Goal: Find specific page/section: Find specific page/section

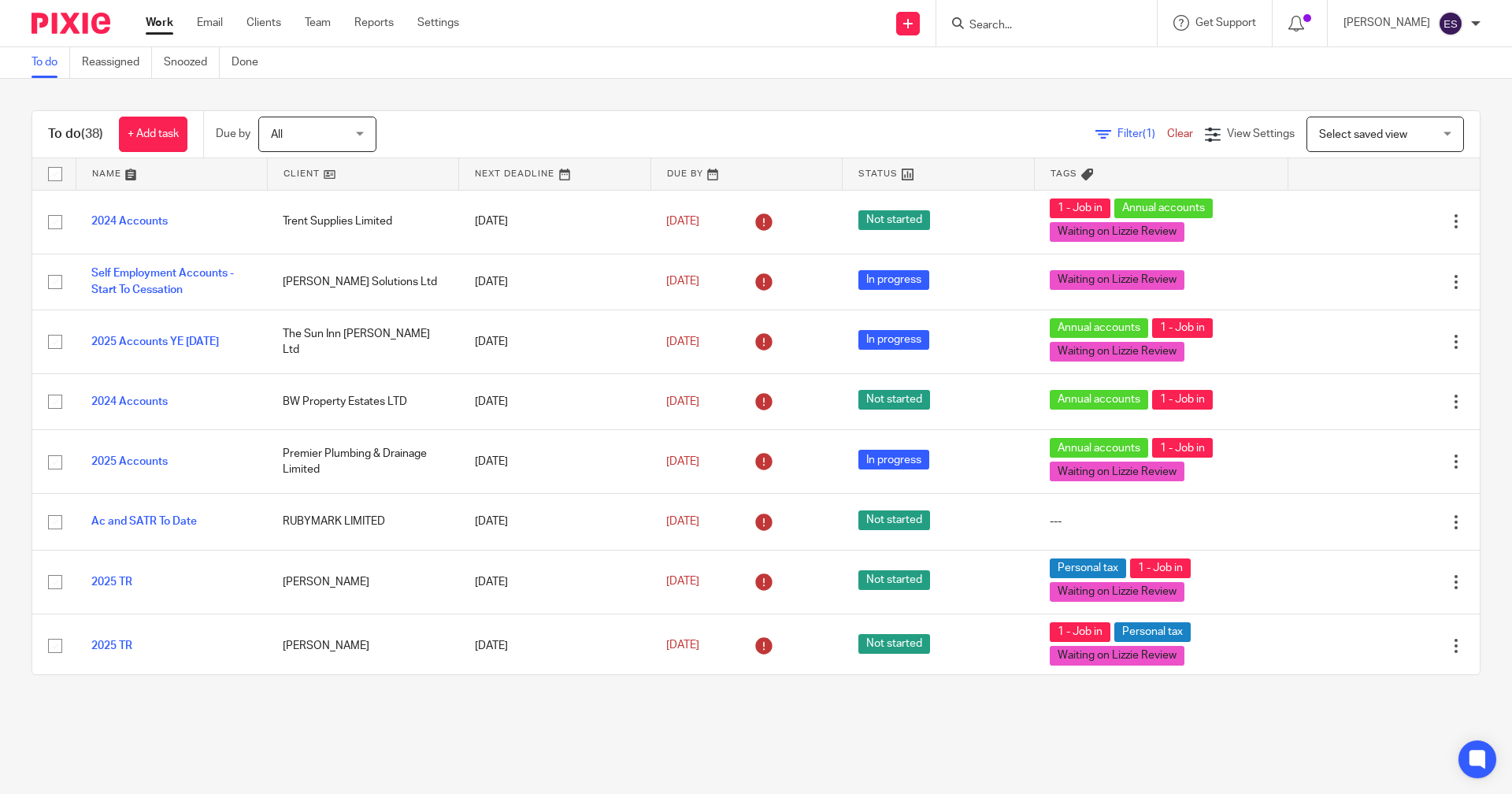
click at [1022, 15] on form at bounding box center [1051, 23] width 167 height 19
click at [1020, 23] on input "Search" at bounding box center [1039, 26] width 141 height 15
type input "ajb"
click at [1037, 61] on link at bounding box center [1062, 61] width 196 height 23
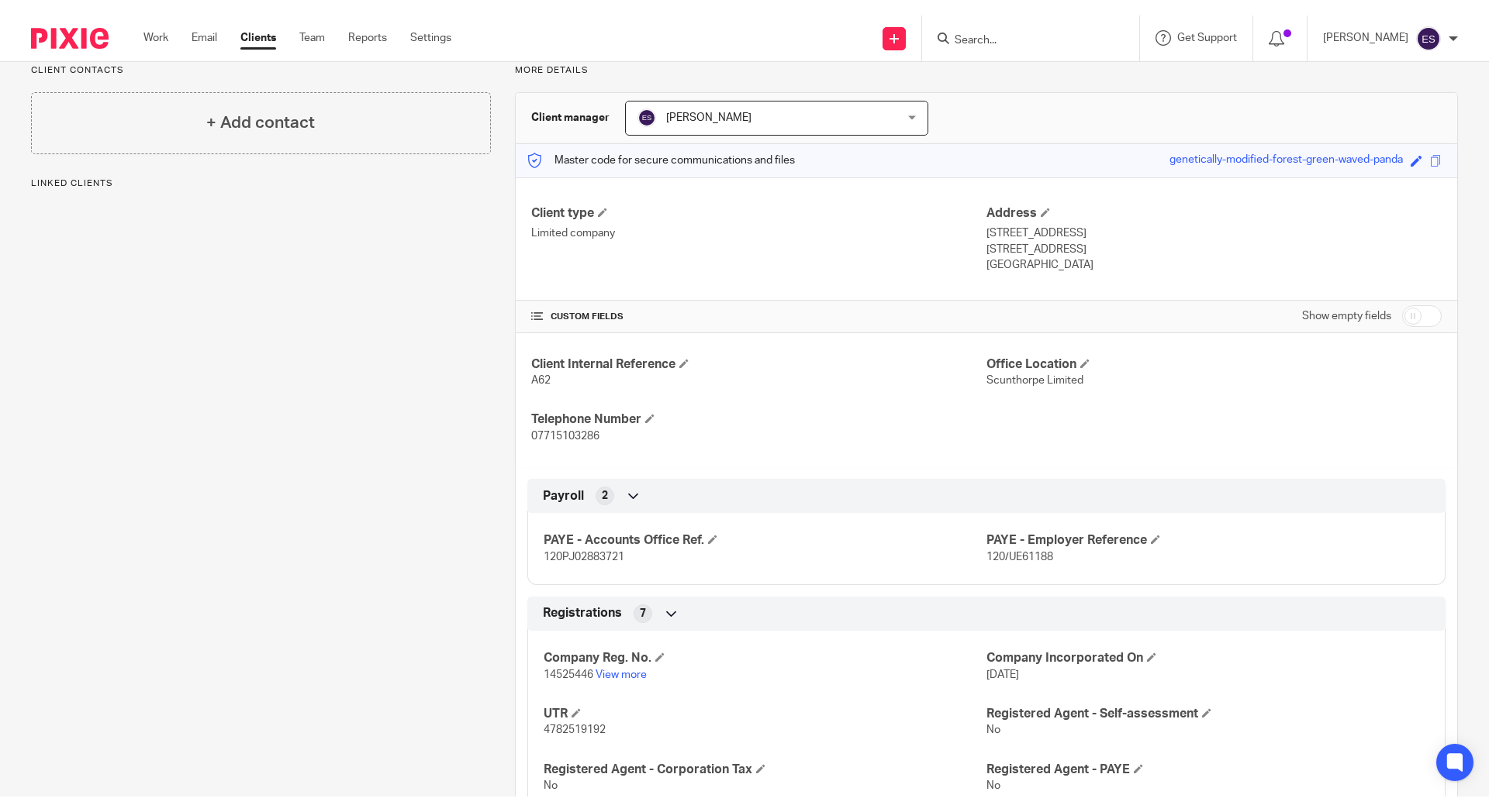
scroll to position [524, 0]
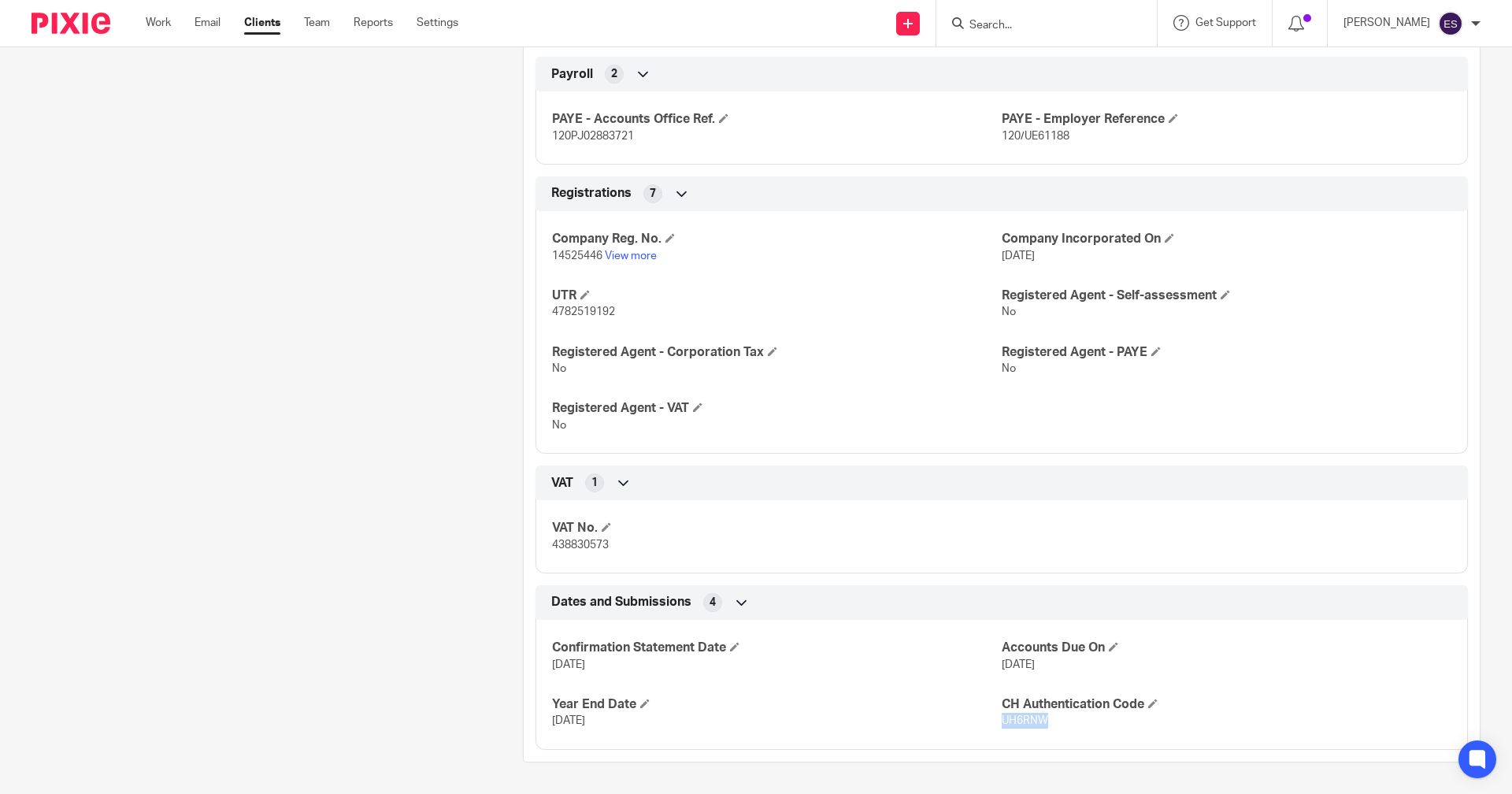
drag, startPoint x: 1043, startPoint y: 719, endPoint x: 996, endPoint y: 721, distance: 47.0
click at [1002, 721] on p "UH6RNW" at bounding box center [1226, 720] width 449 height 15
copy span "UH6RNW"
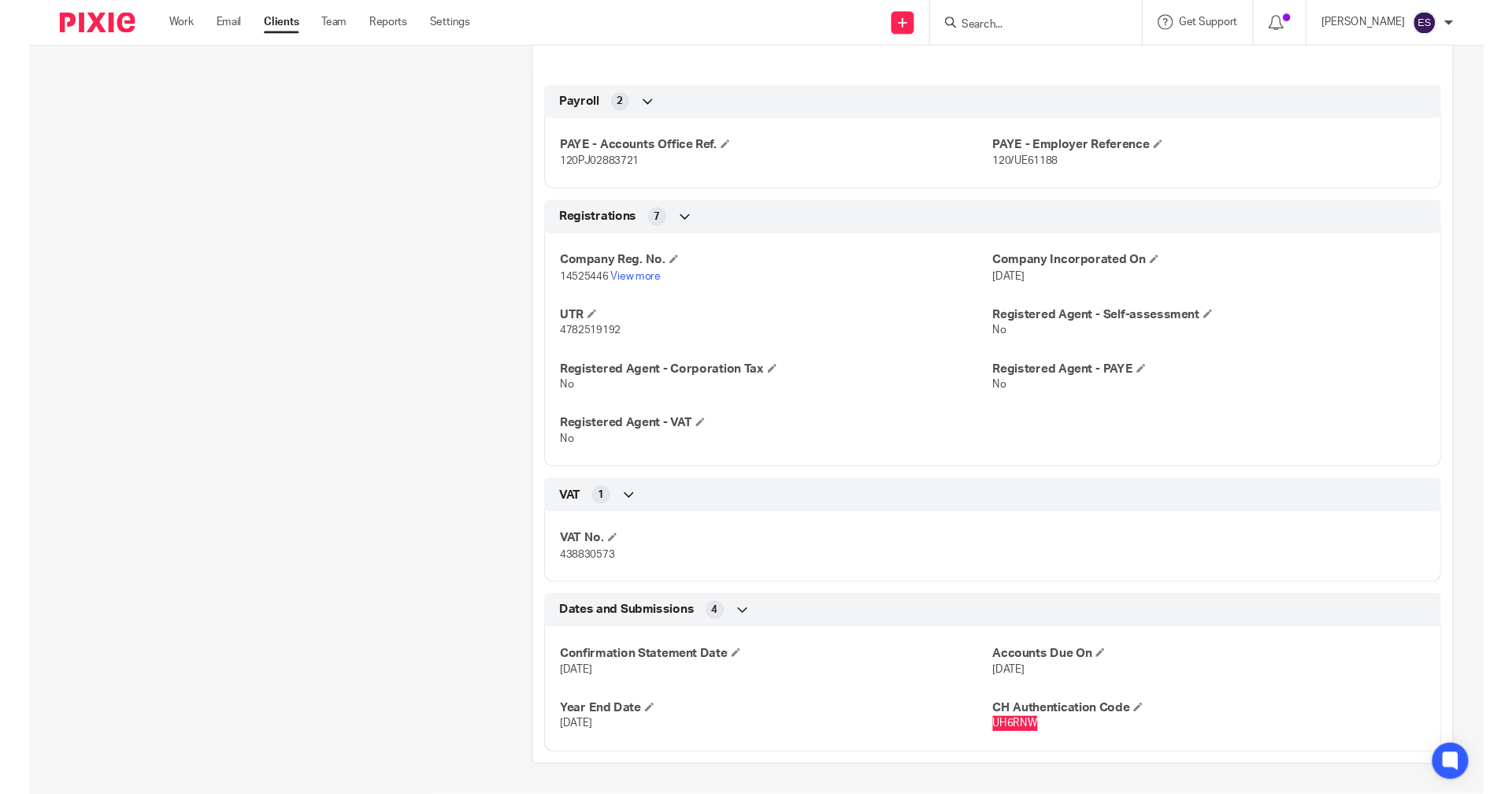
scroll to position [501, 0]
